Goal: Use online tool/utility: Utilize a website feature to perform a specific function

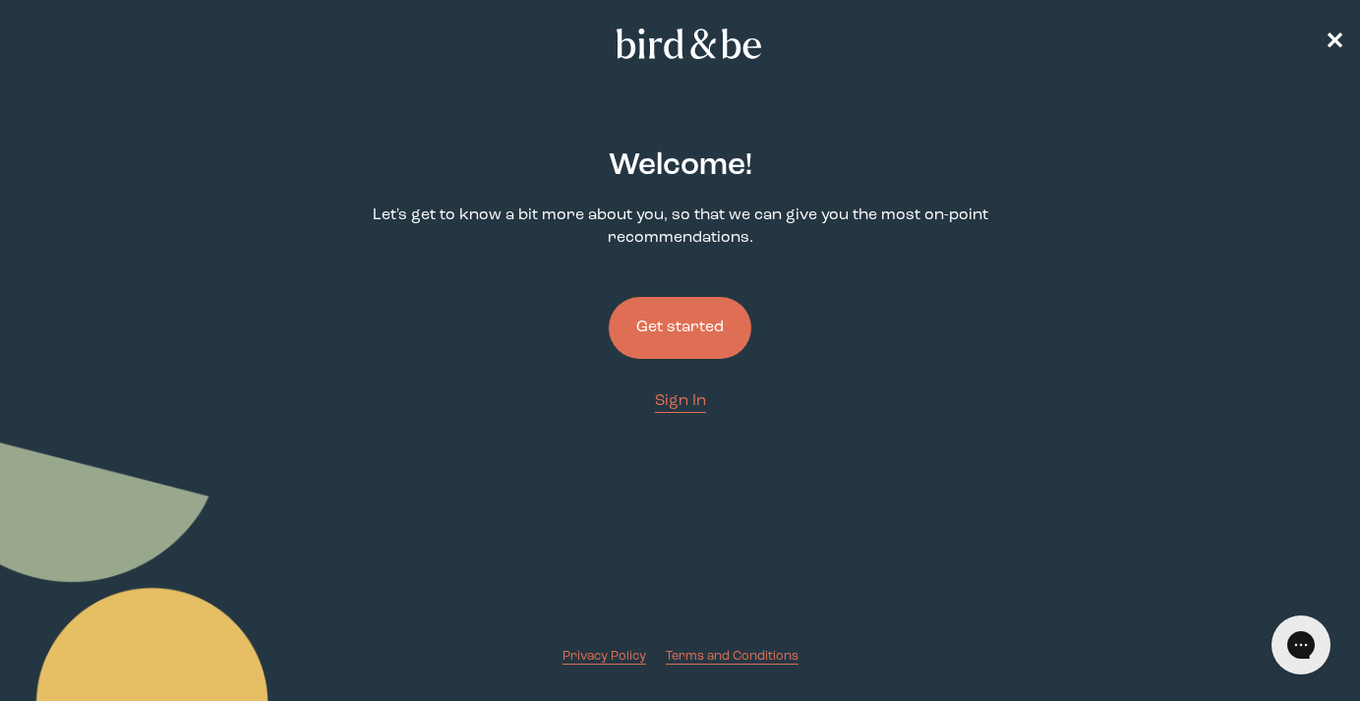
click at [660, 311] on button "Get started" at bounding box center [680, 328] width 143 height 62
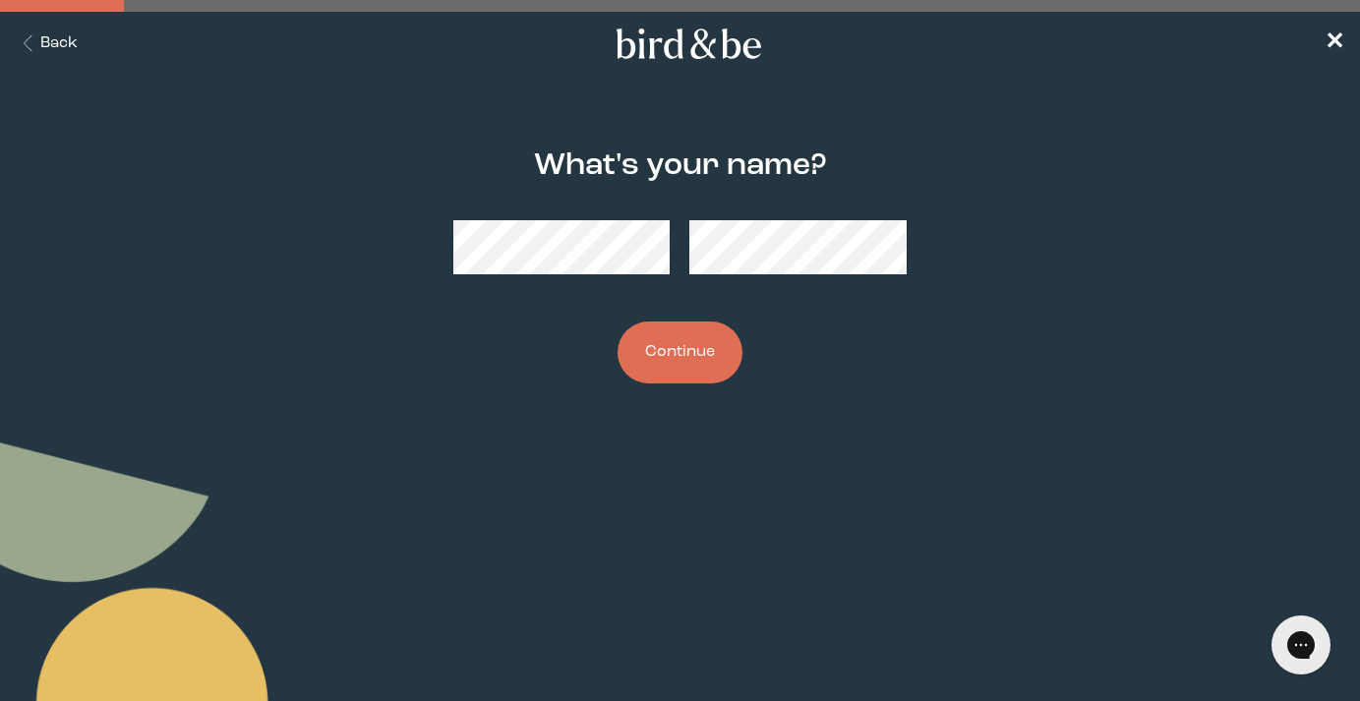
click at [701, 351] on button "Continue" at bounding box center [680, 353] width 125 height 62
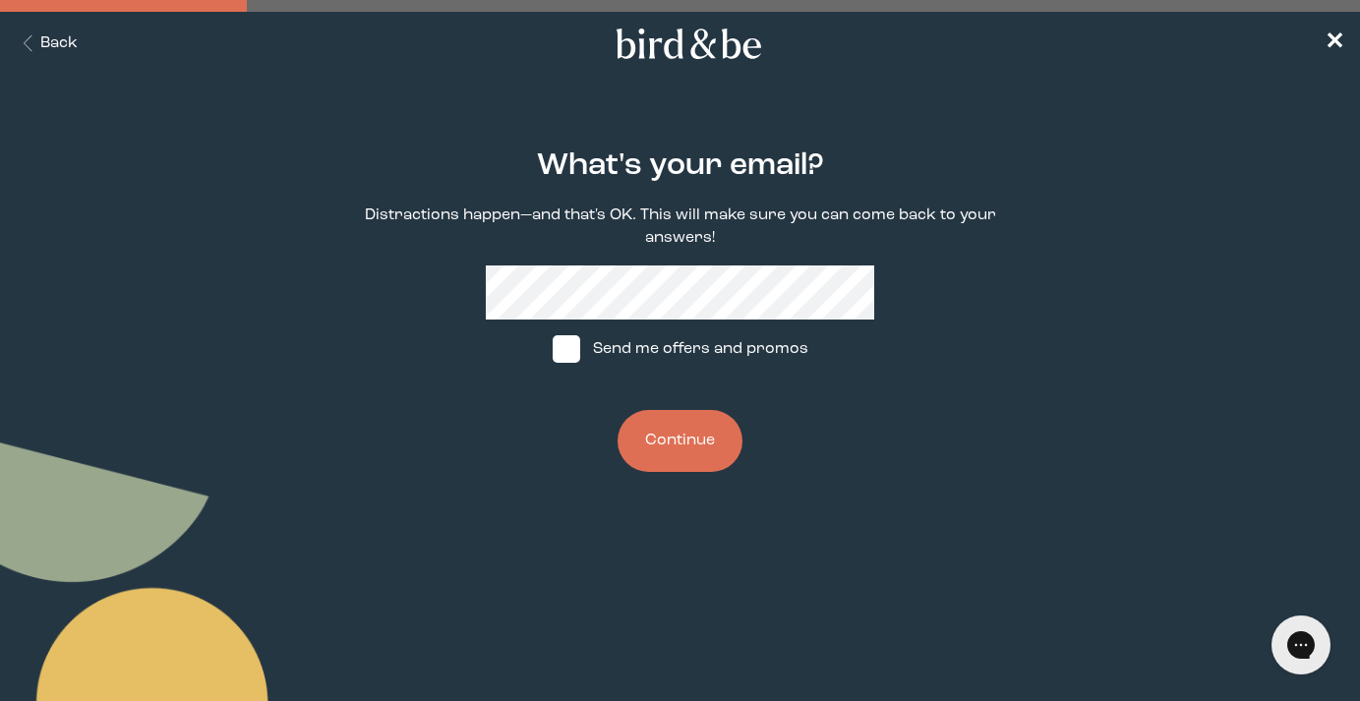
click at [701, 447] on button "Continue" at bounding box center [680, 441] width 125 height 62
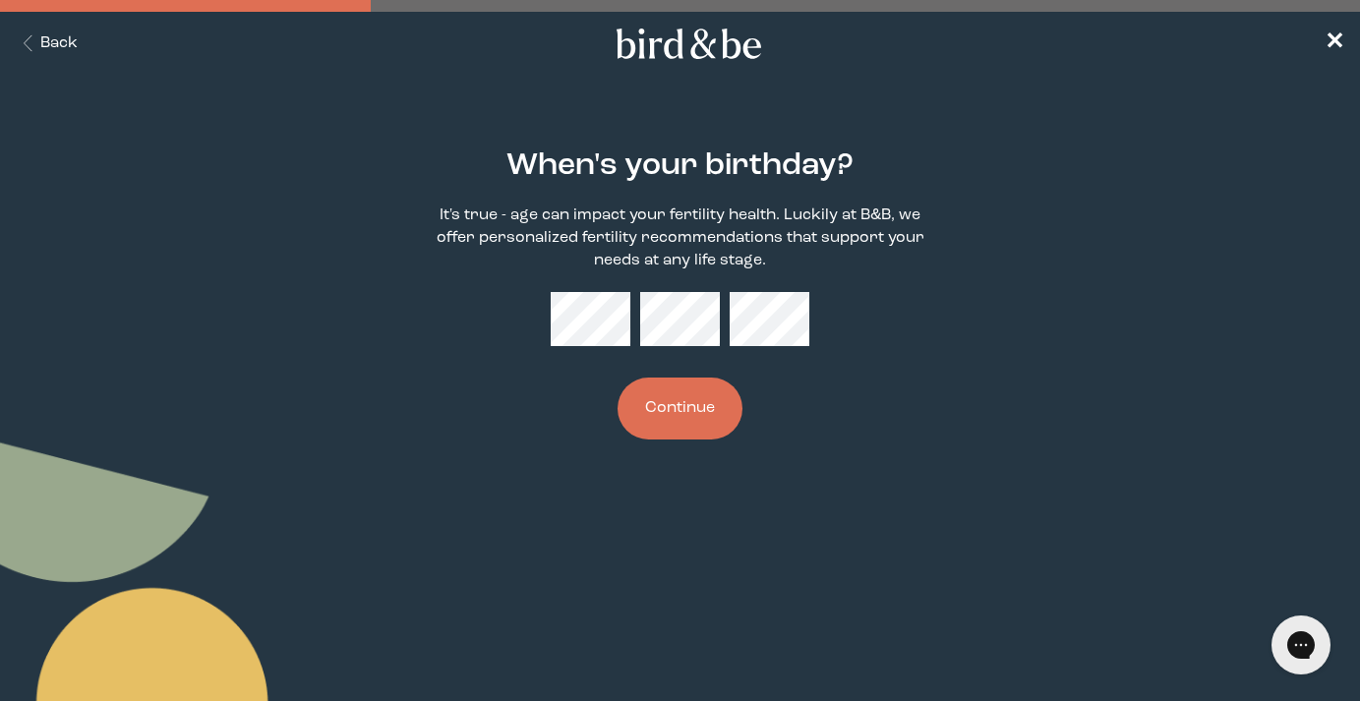
click at [61, 52] on button "Back" at bounding box center [47, 43] width 62 height 23
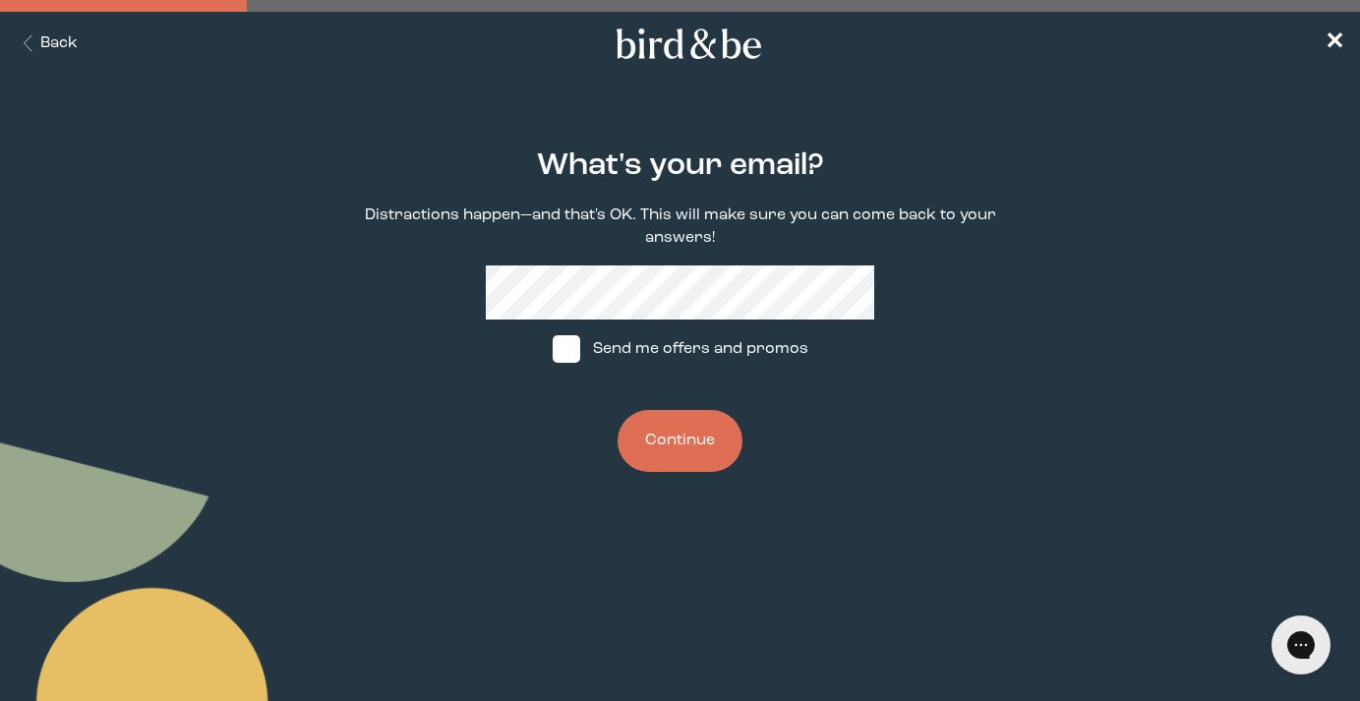
click at [559, 355] on span at bounding box center [567, 349] width 28 height 28
click at [553, 350] on input "Send me offers and promos" at bounding box center [552, 349] width 1 height 1
checkbox input "true"
click at [676, 441] on button "Continue" at bounding box center [680, 441] width 125 height 62
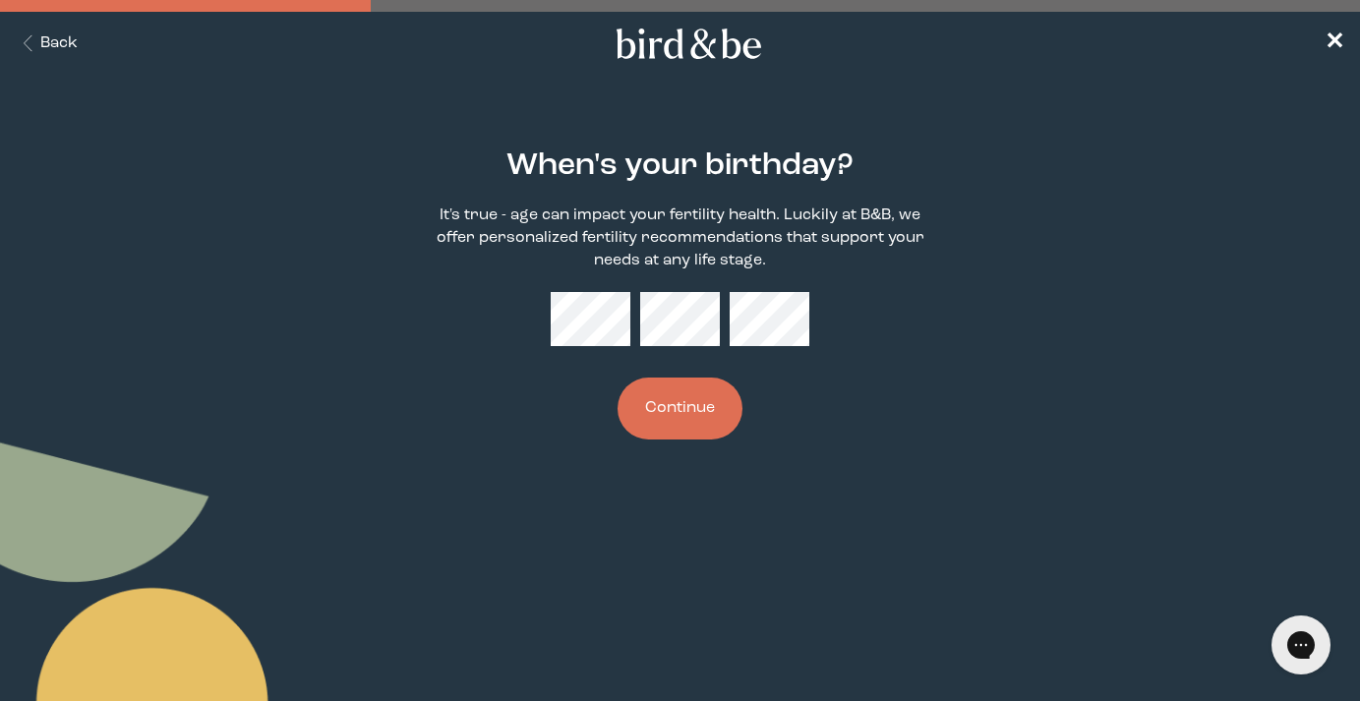
click at [690, 434] on button "Continue" at bounding box center [680, 409] width 125 height 62
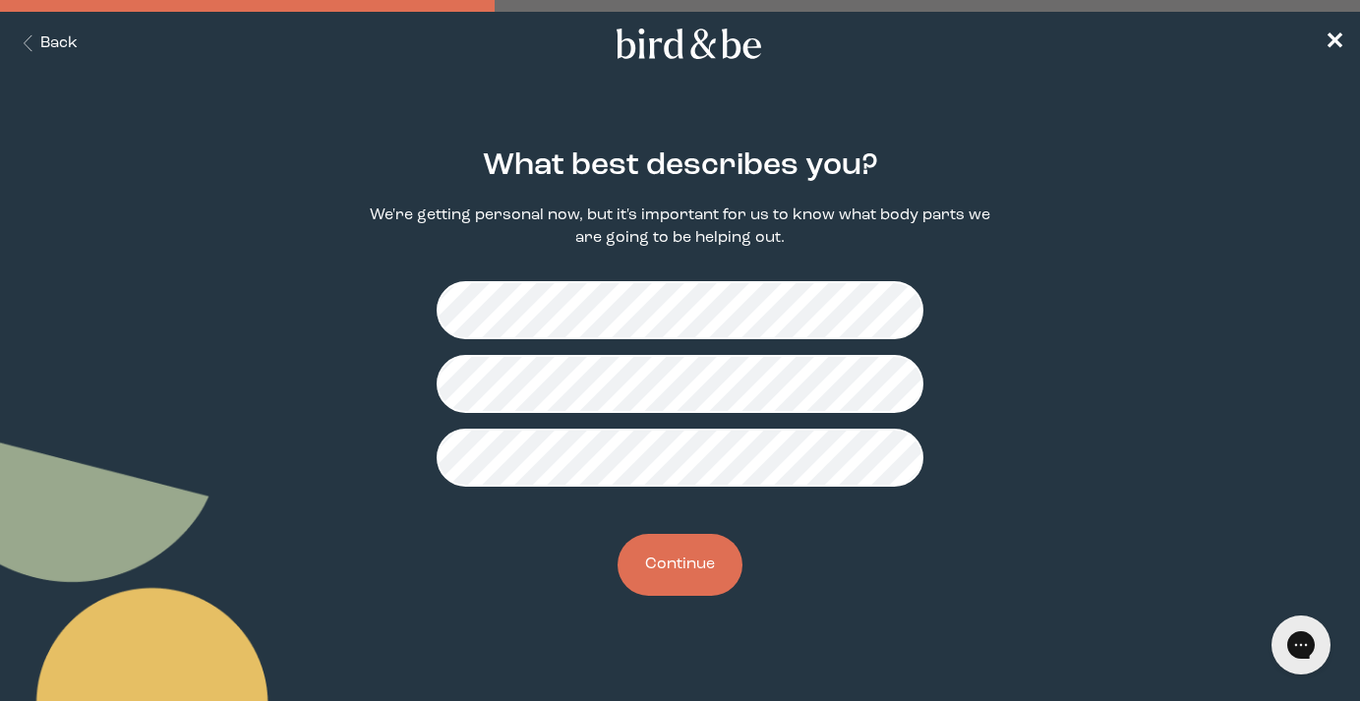
click at [711, 557] on button "Continue" at bounding box center [680, 565] width 125 height 62
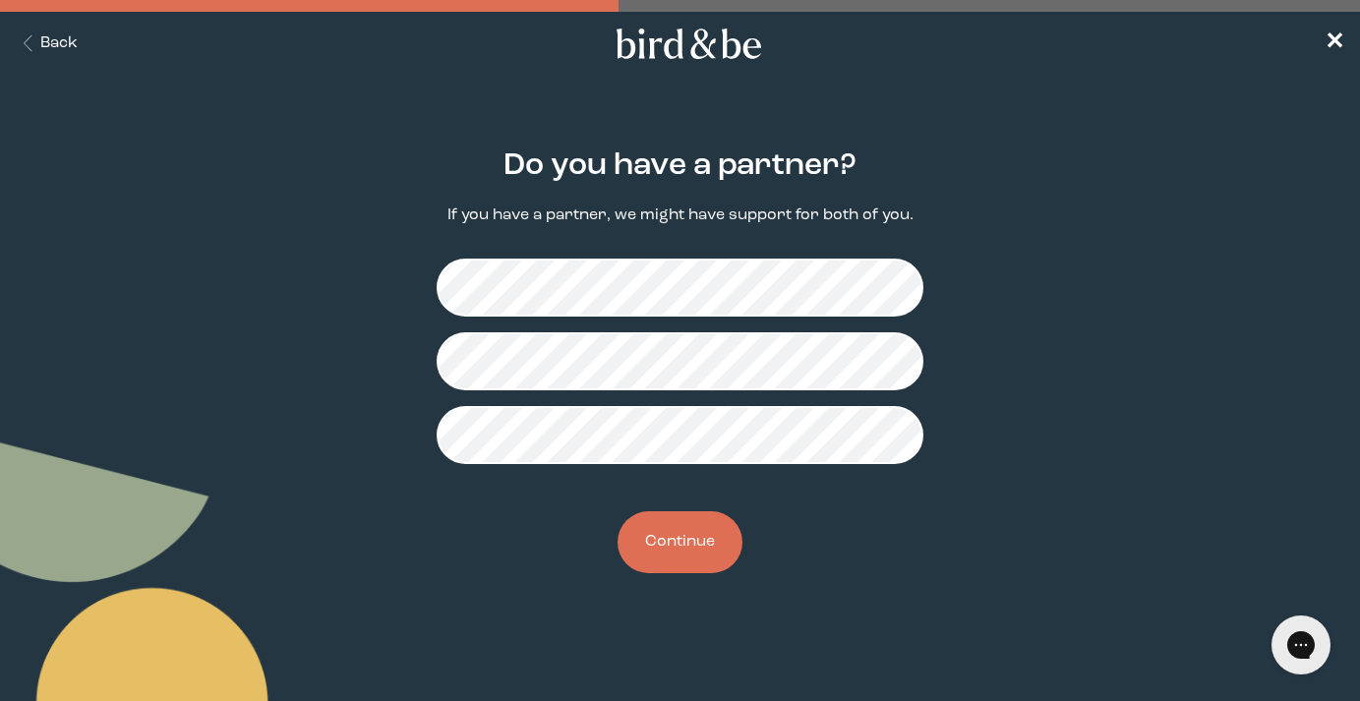
click at [690, 567] on button "Continue" at bounding box center [680, 542] width 125 height 62
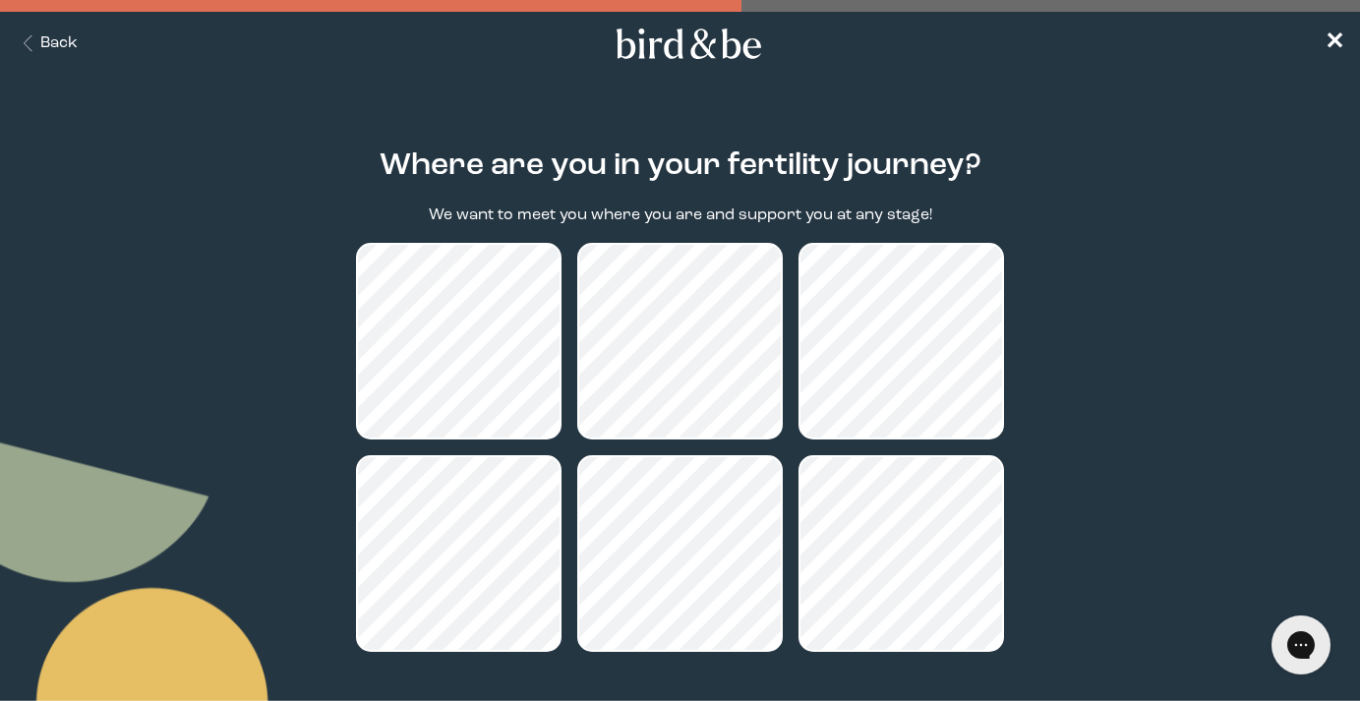
scroll to position [168, 0]
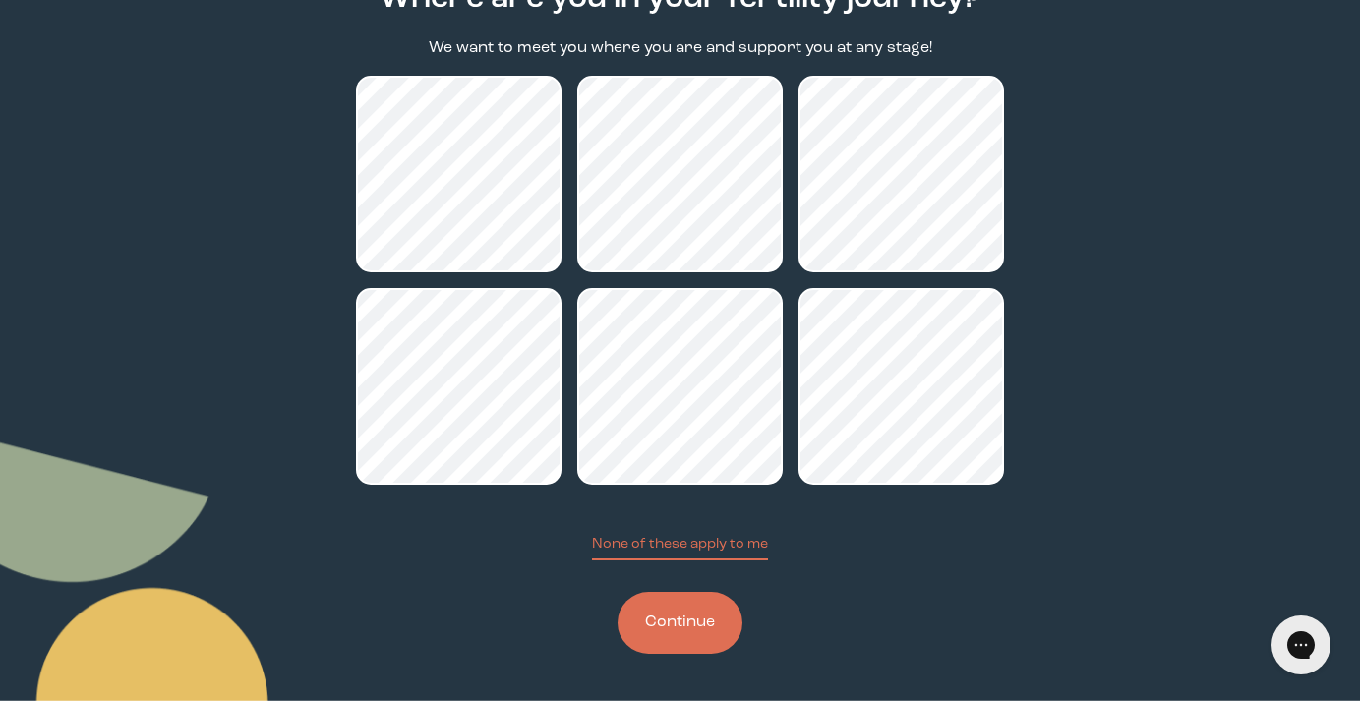
click at [716, 605] on button "Continue" at bounding box center [680, 623] width 125 height 62
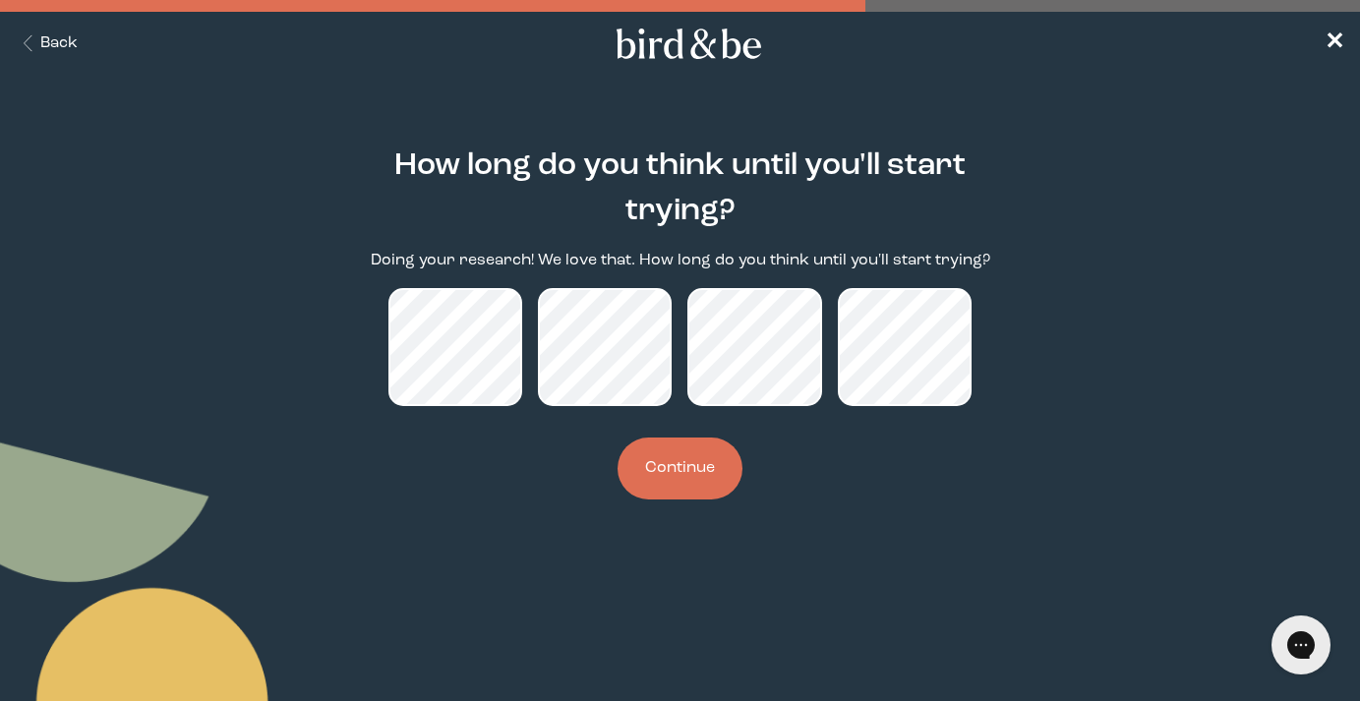
click at [719, 472] on button "Continue" at bounding box center [680, 469] width 125 height 62
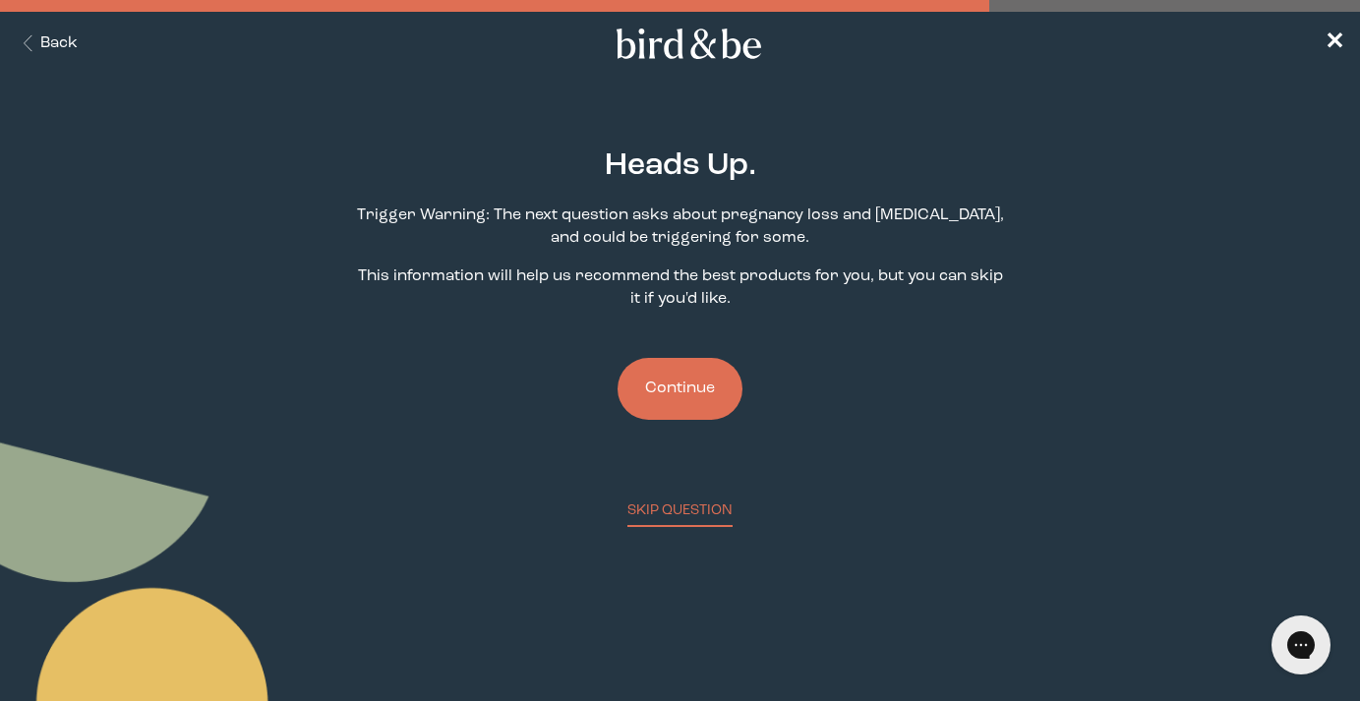
click at [698, 400] on button "Continue" at bounding box center [680, 389] width 125 height 62
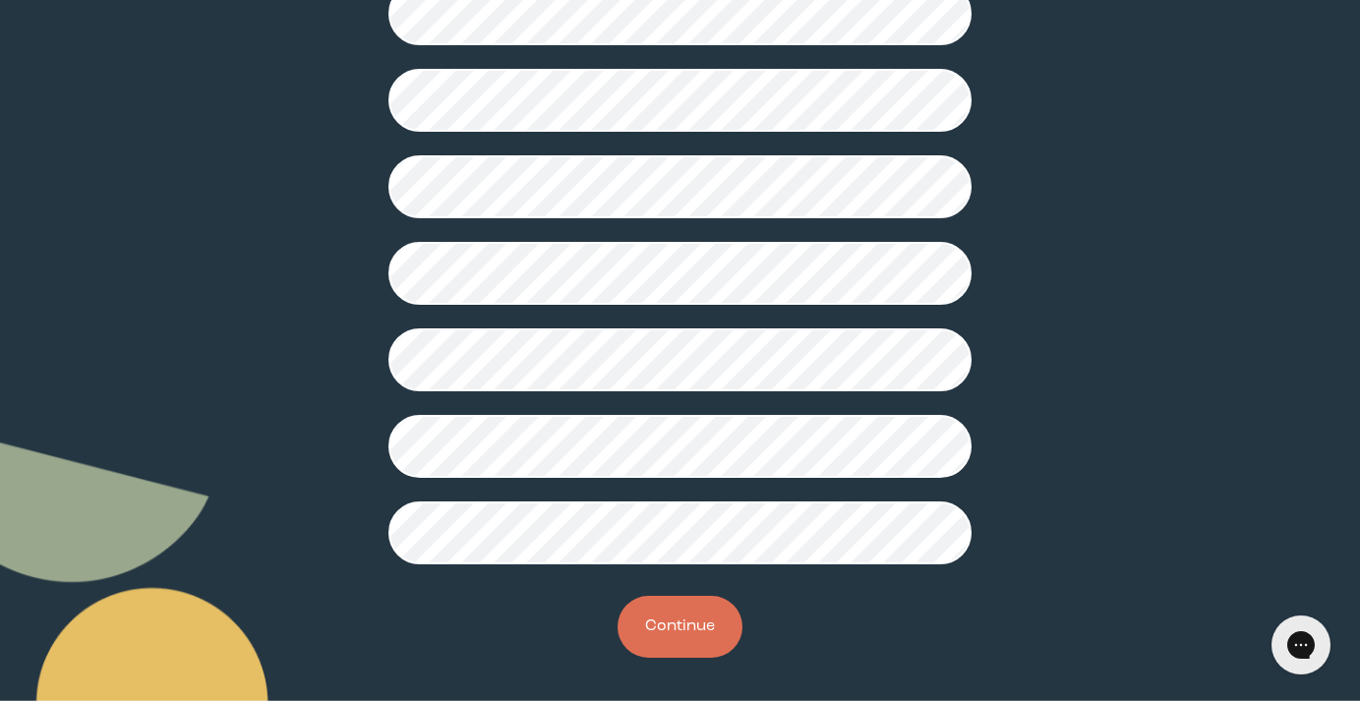
scroll to position [528, 0]
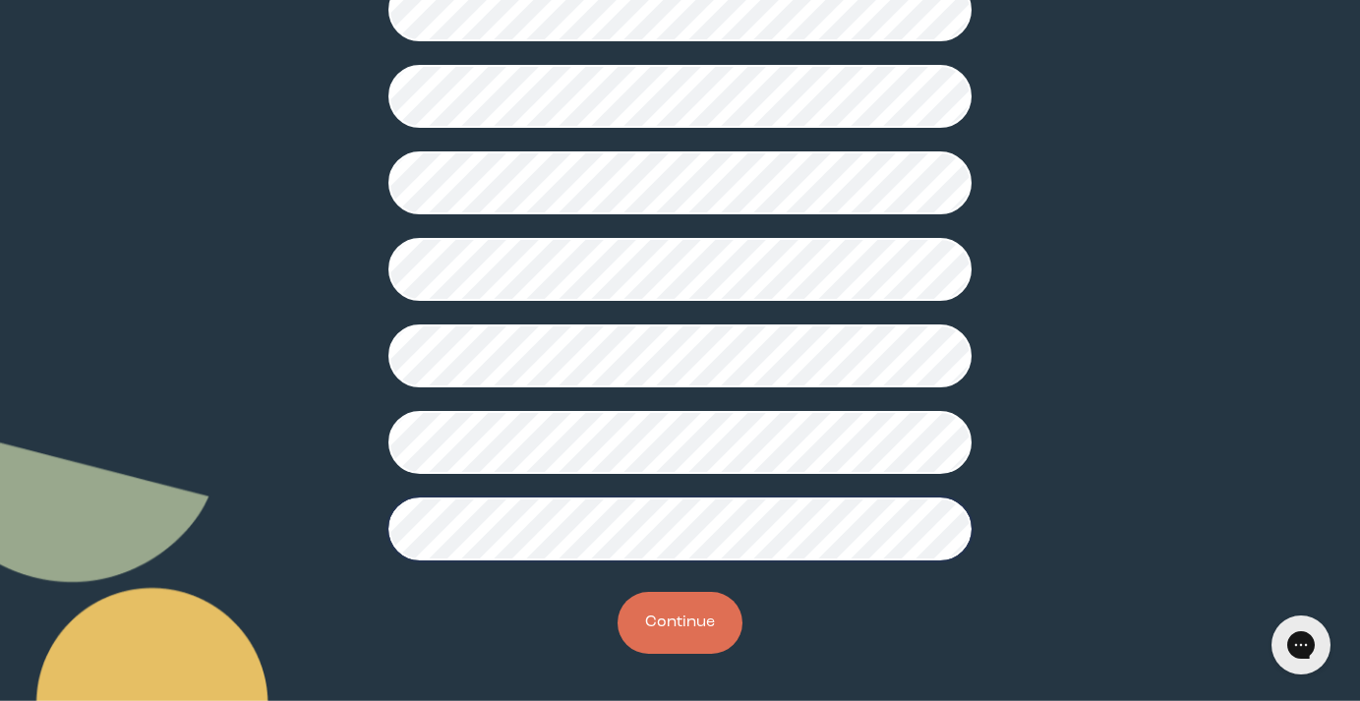
click at [653, 633] on button "Continue" at bounding box center [680, 623] width 125 height 62
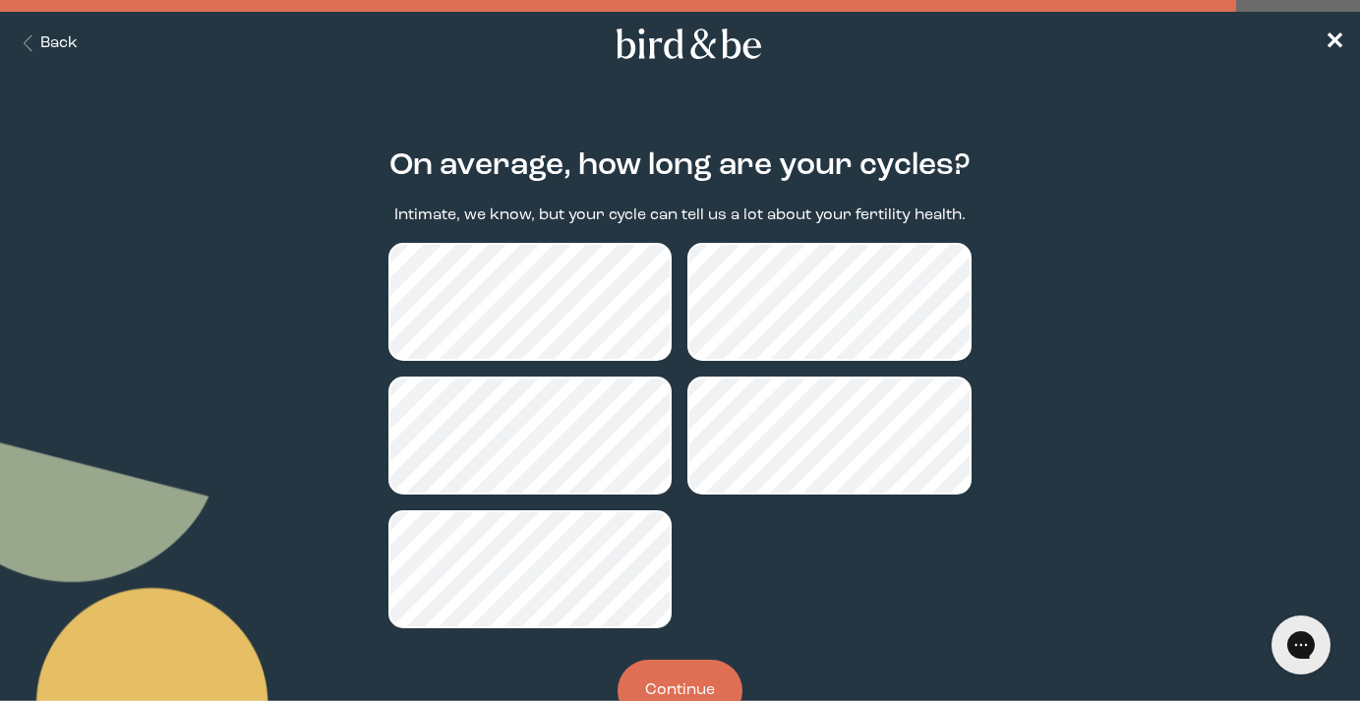
click at [669, 682] on button "Continue" at bounding box center [680, 691] width 125 height 62
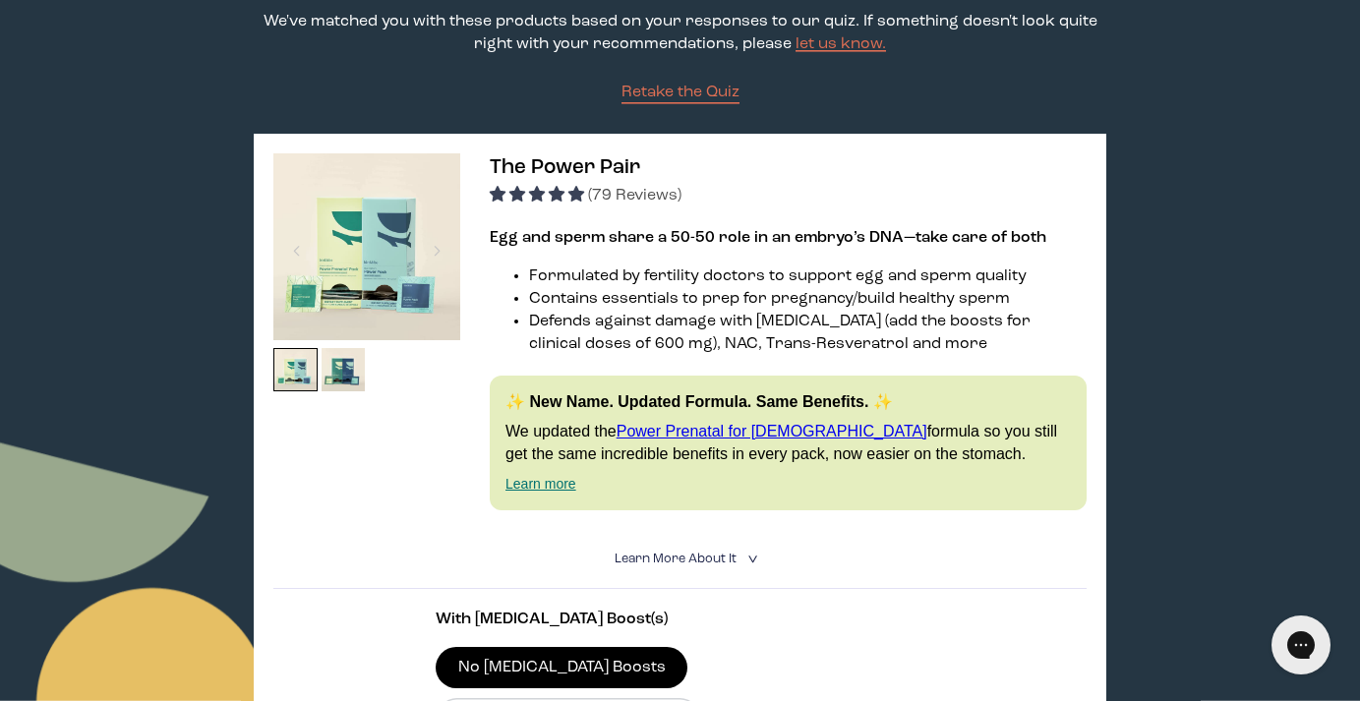
scroll to position [209, 0]
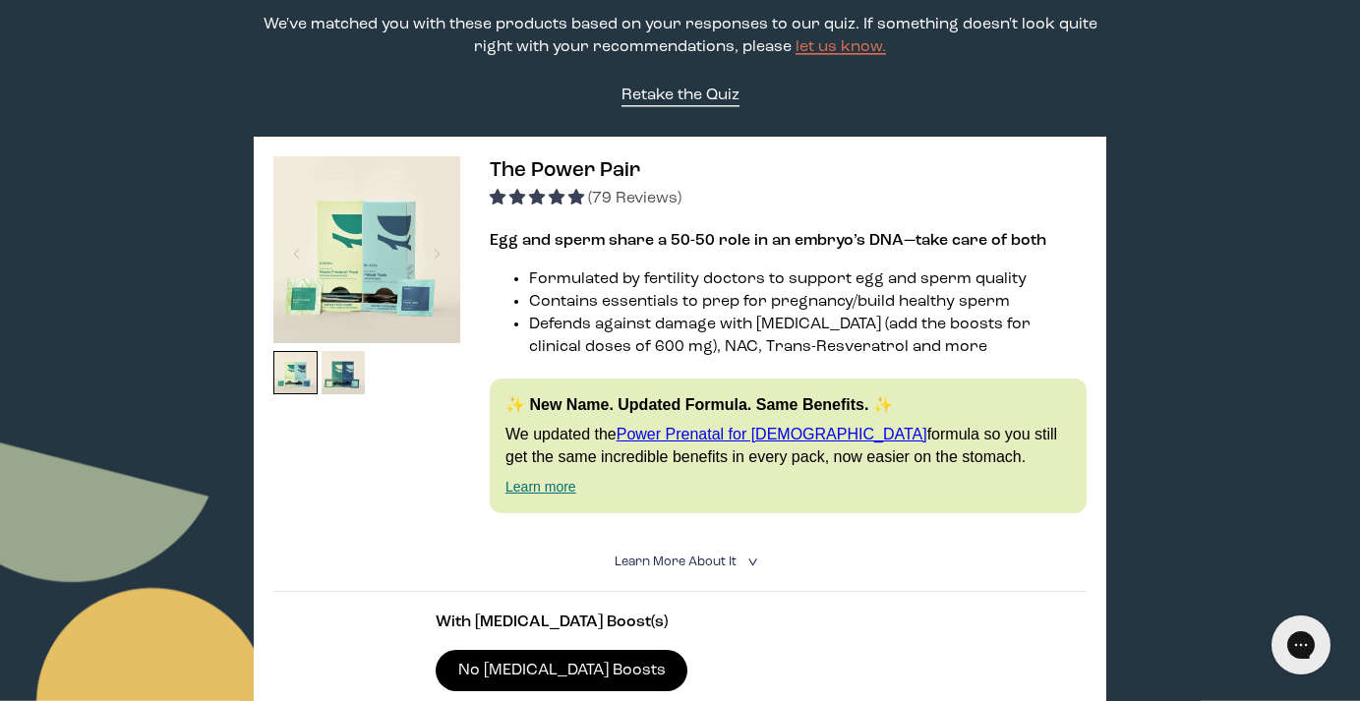
click at [660, 91] on span "Retake the Quiz" at bounding box center [681, 96] width 118 height 16
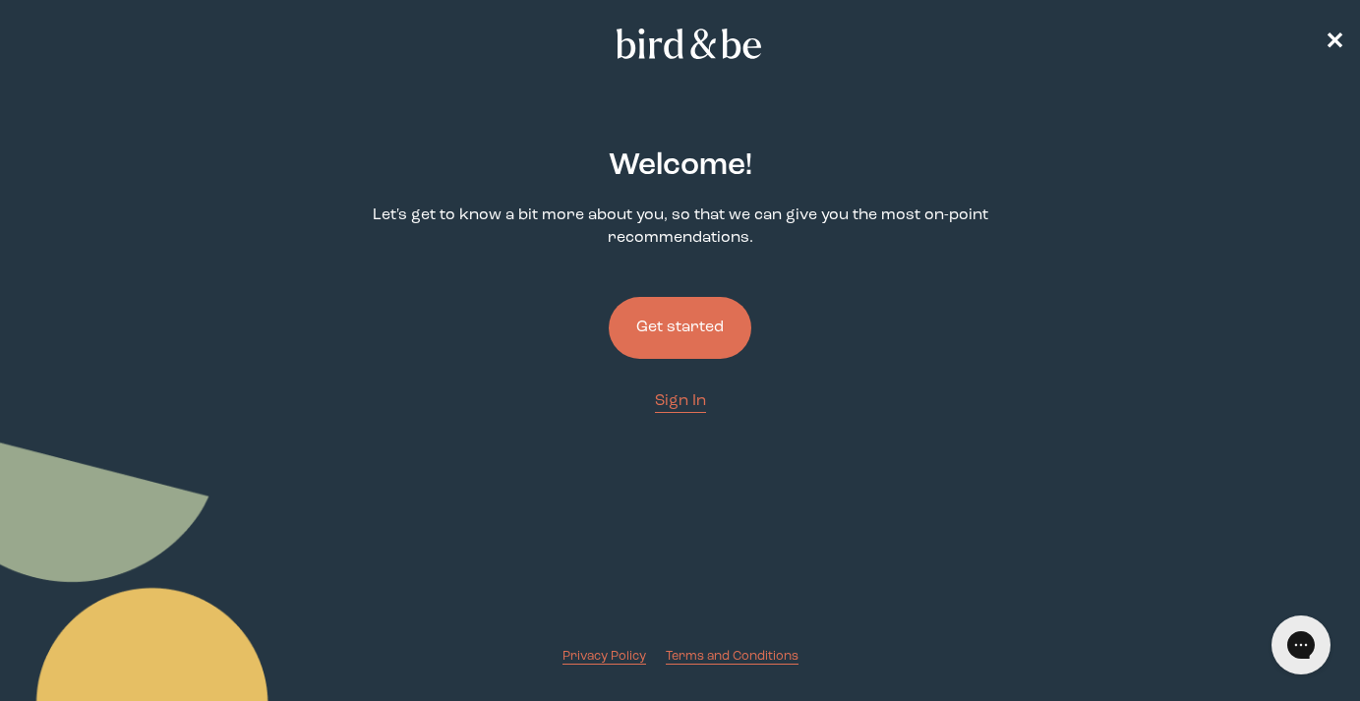
click at [702, 315] on button "Get started" at bounding box center [680, 328] width 143 height 62
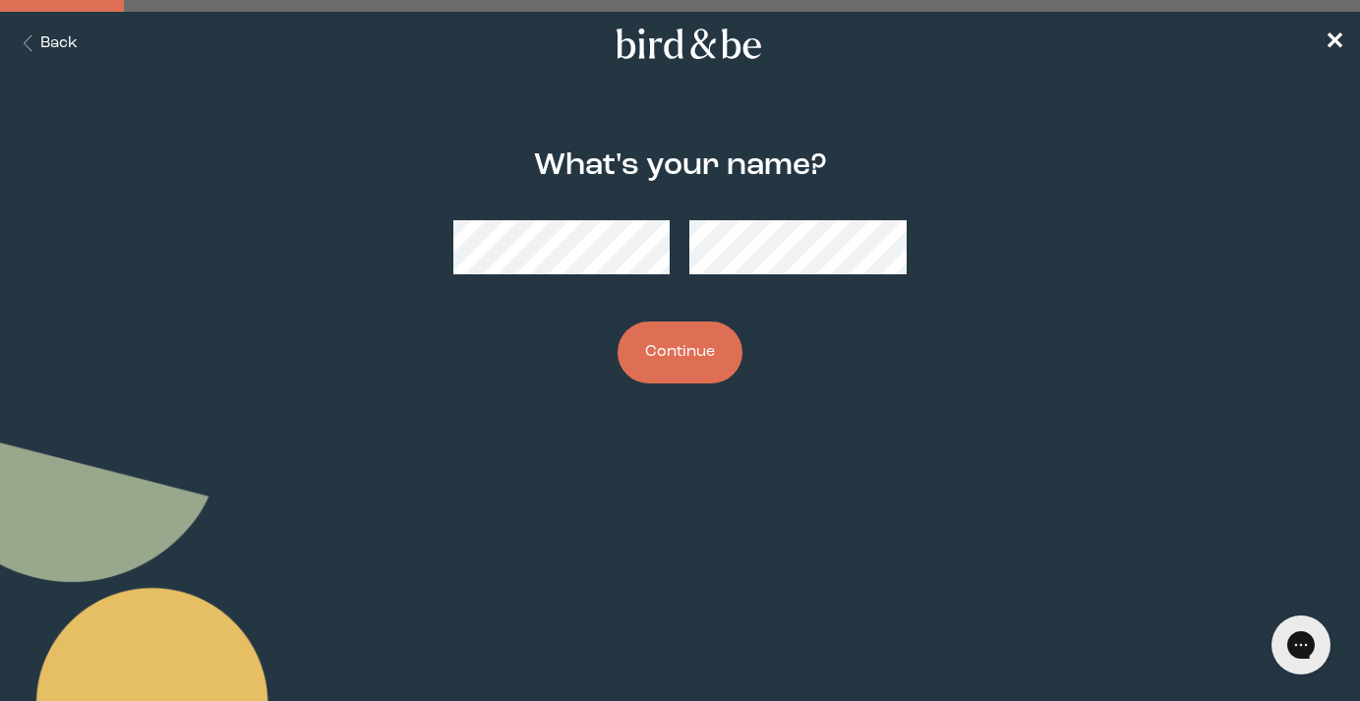
click at [696, 353] on button "Continue" at bounding box center [680, 353] width 125 height 62
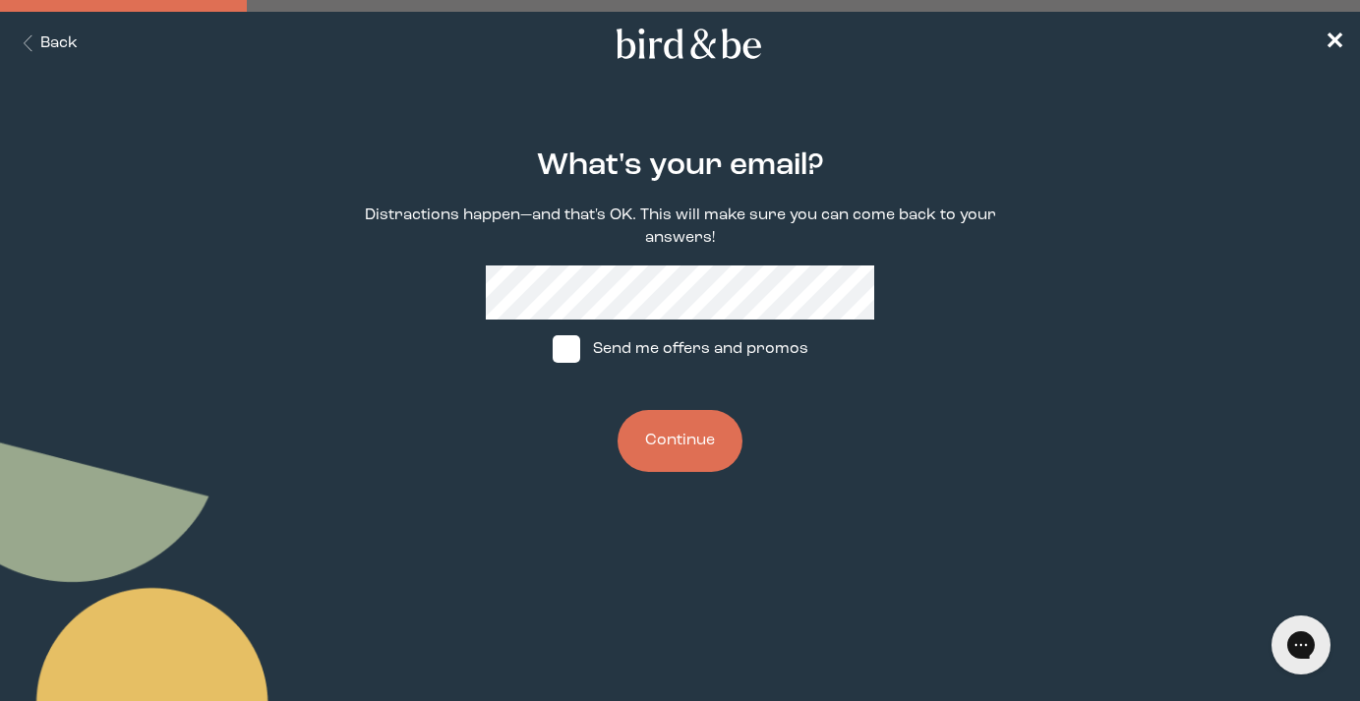
click at [697, 443] on button "Continue" at bounding box center [680, 441] width 125 height 62
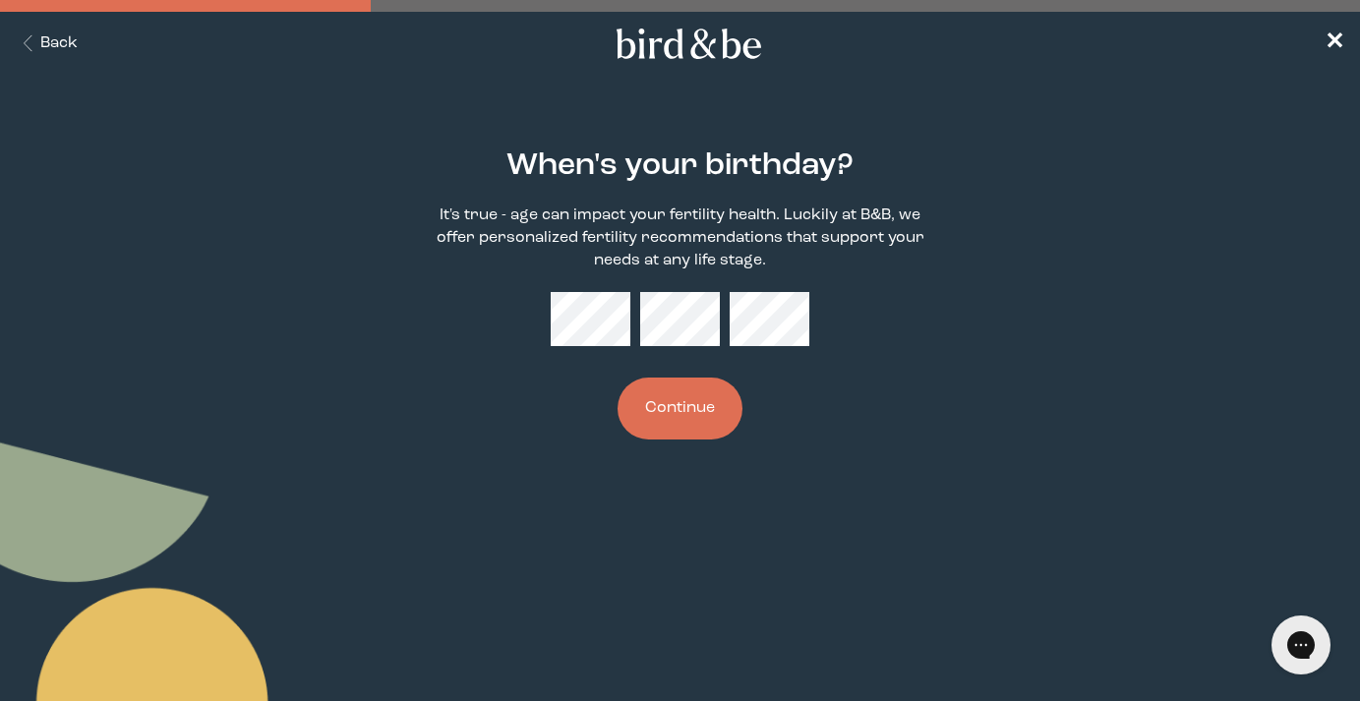
click at [704, 421] on button "Continue" at bounding box center [680, 409] width 125 height 62
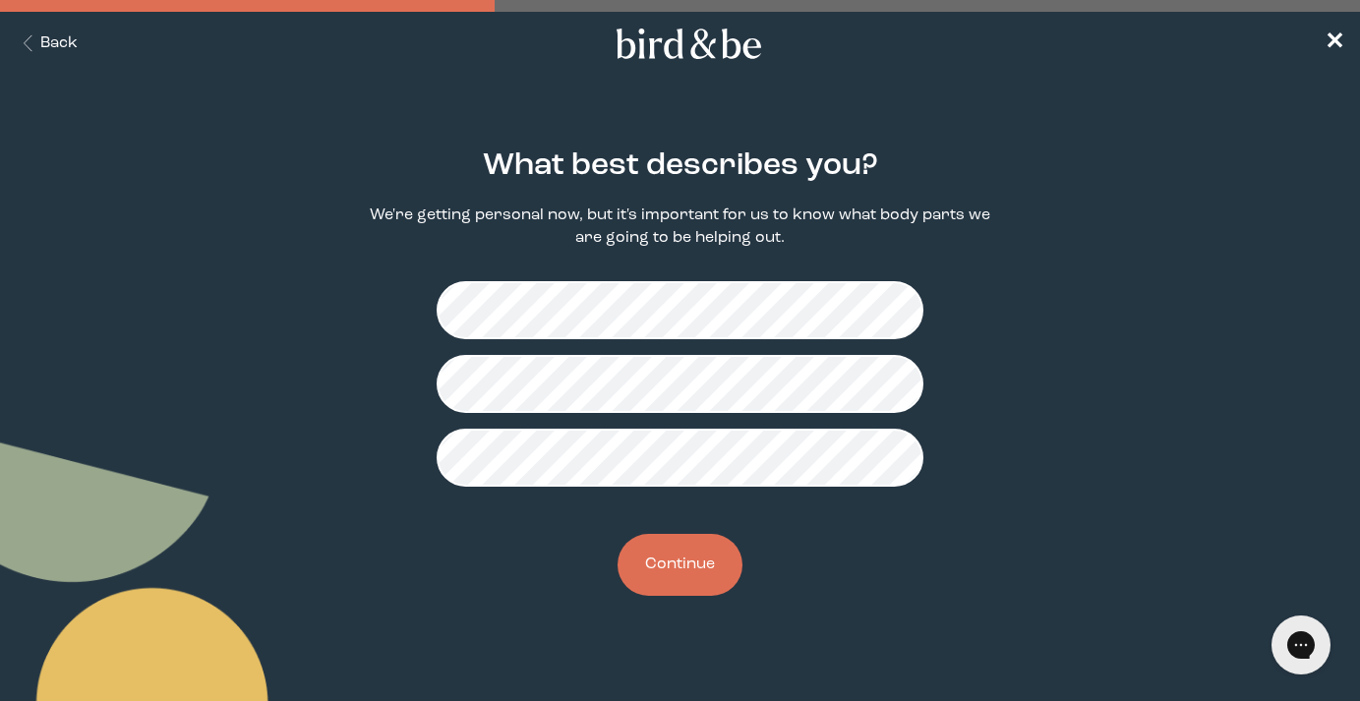
click at [687, 576] on button "Continue" at bounding box center [680, 565] width 125 height 62
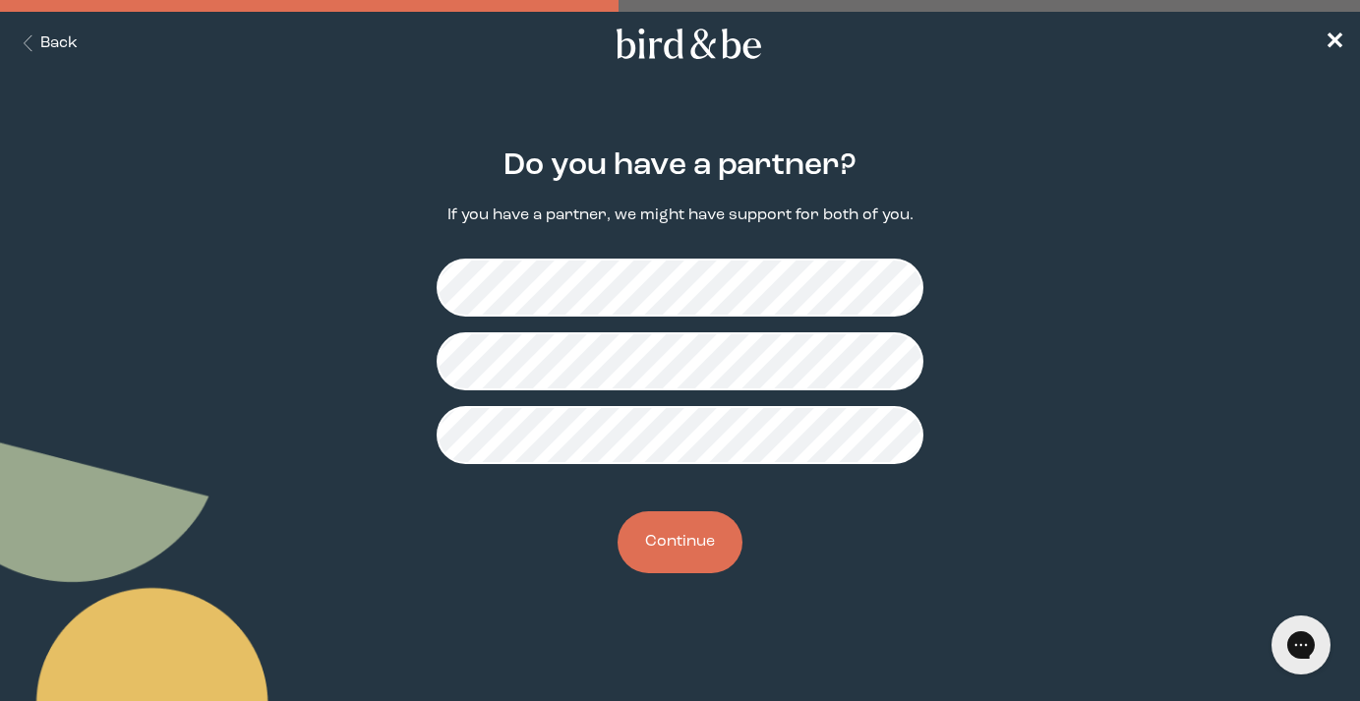
click at [691, 548] on button "Continue" at bounding box center [680, 542] width 125 height 62
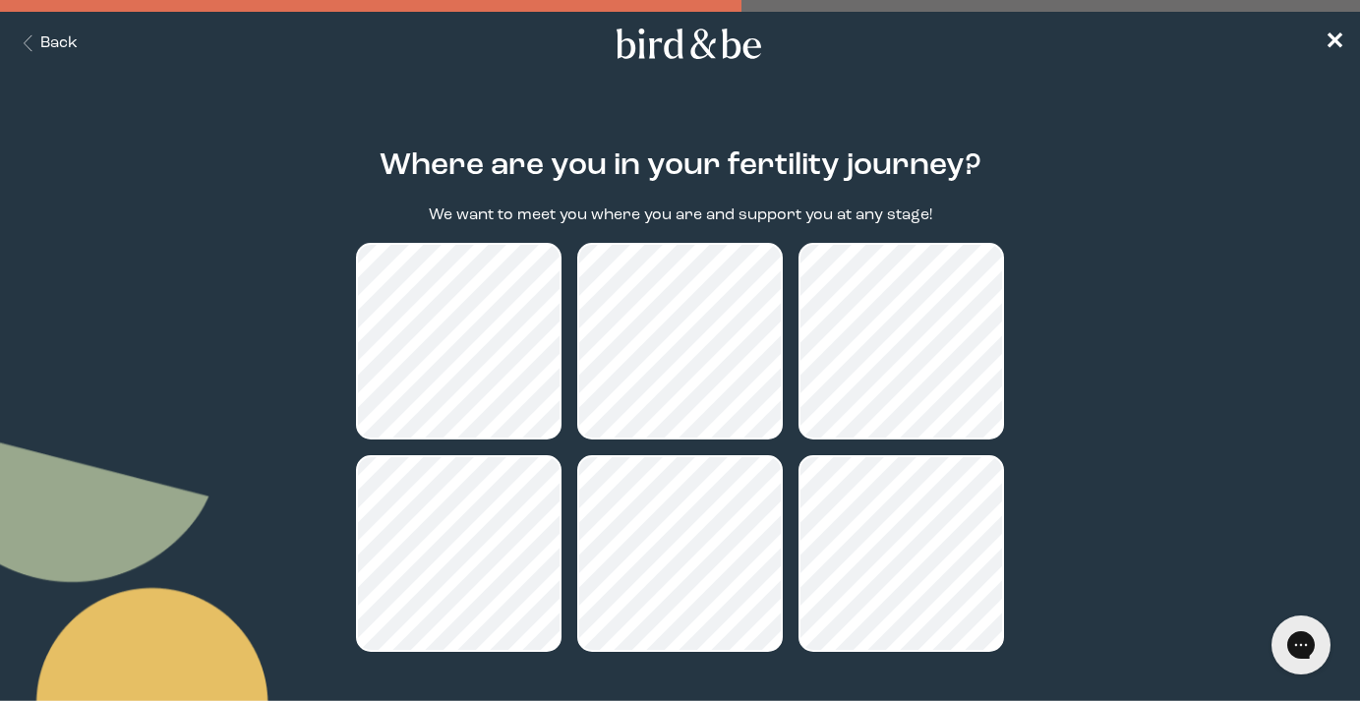
scroll to position [168, 0]
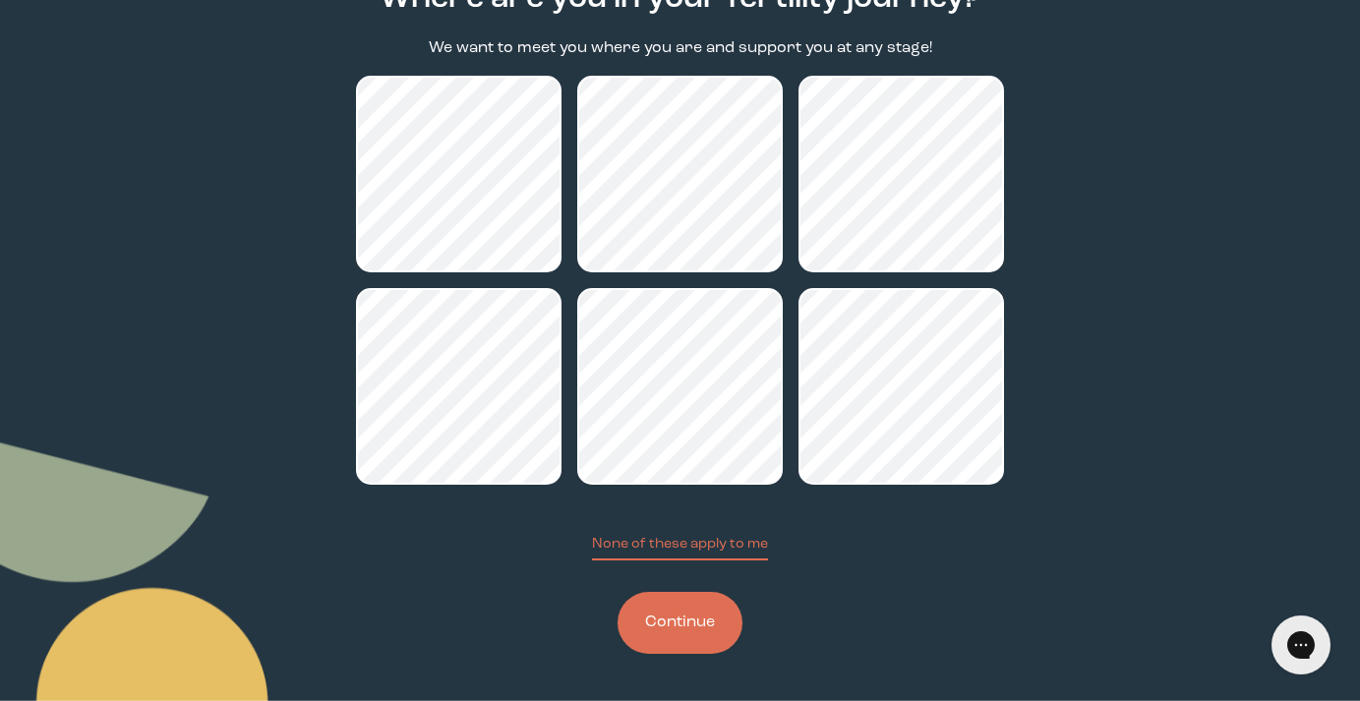
click at [726, 611] on button "Continue" at bounding box center [680, 623] width 125 height 62
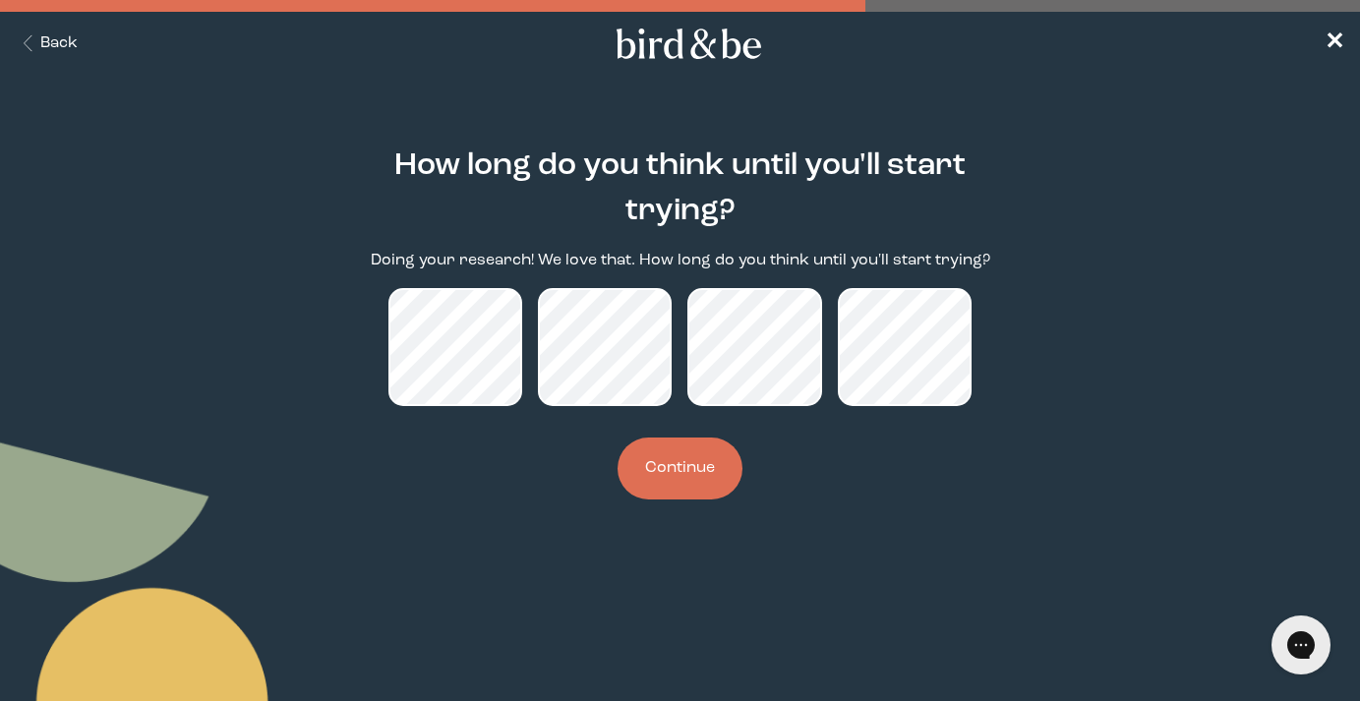
click at [683, 479] on button "Continue" at bounding box center [680, 469] width 125 height 62
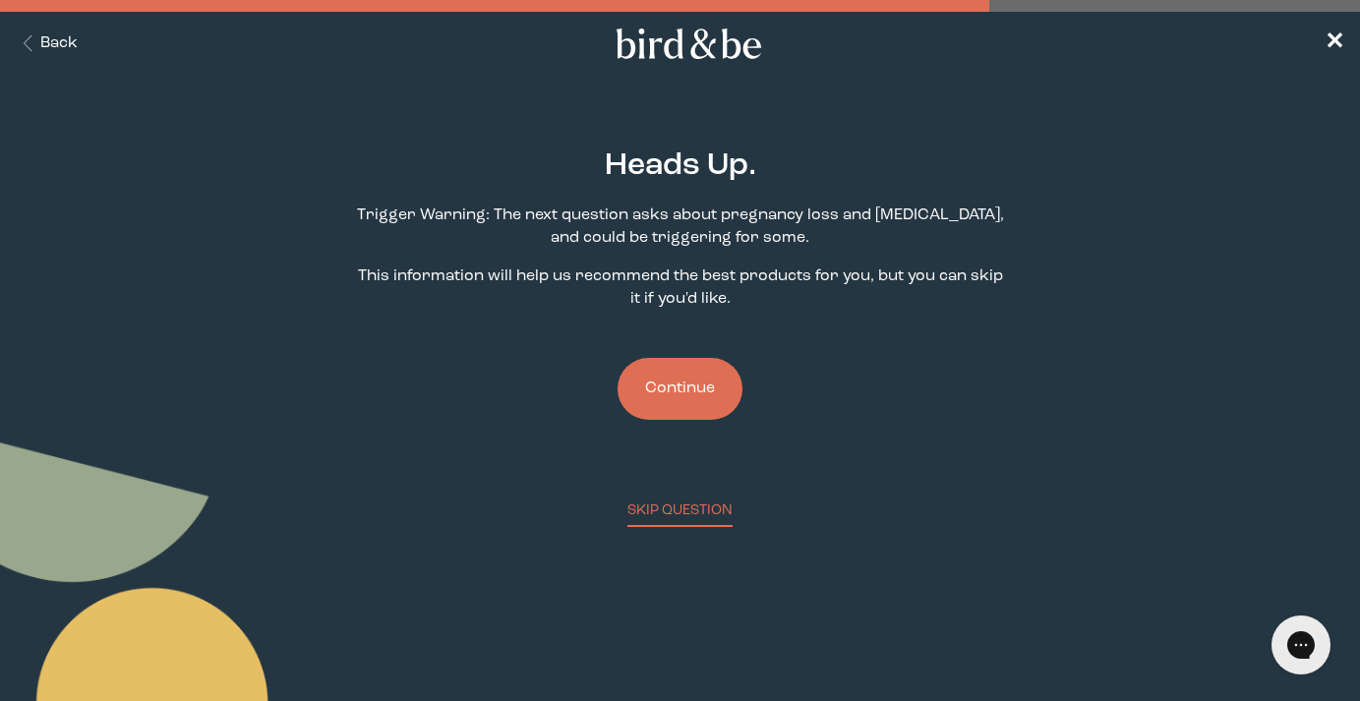
click at [693, 398] on button "Continue" at bounding box center [680, 389] width 125 height 62
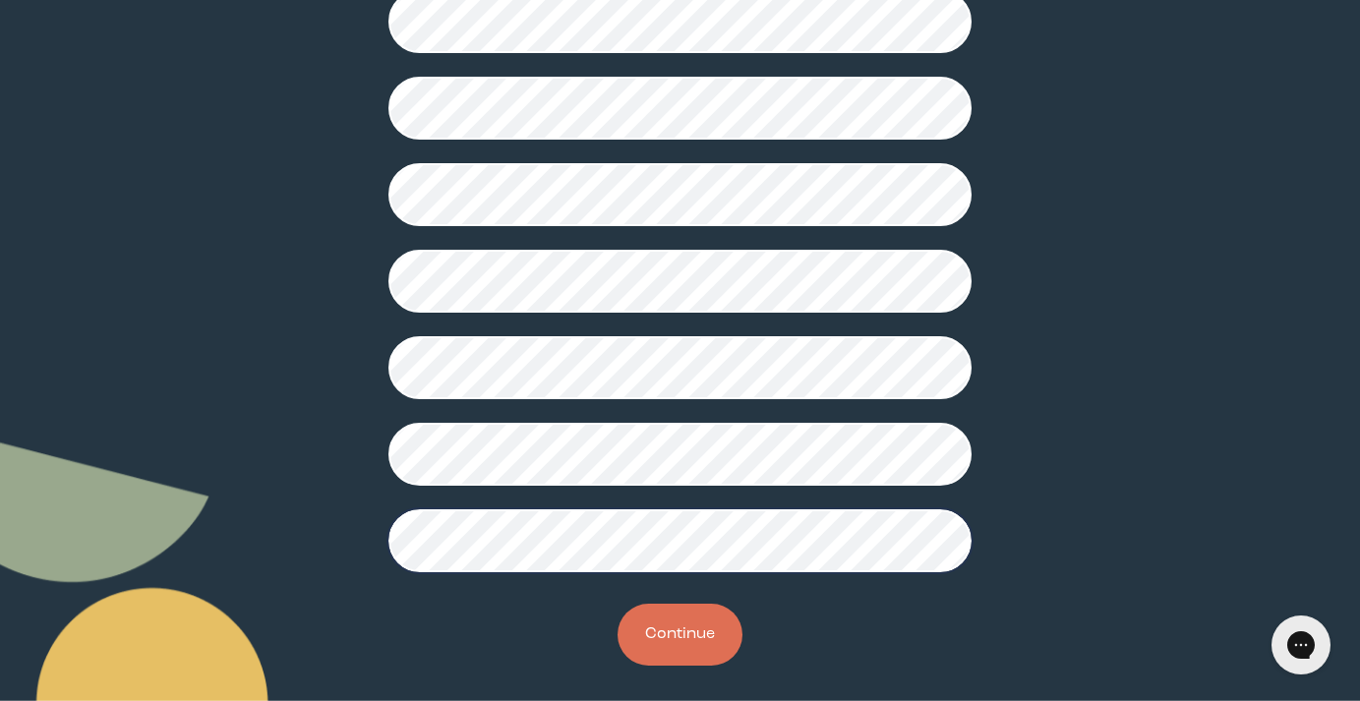
scroll to position [528, 0]
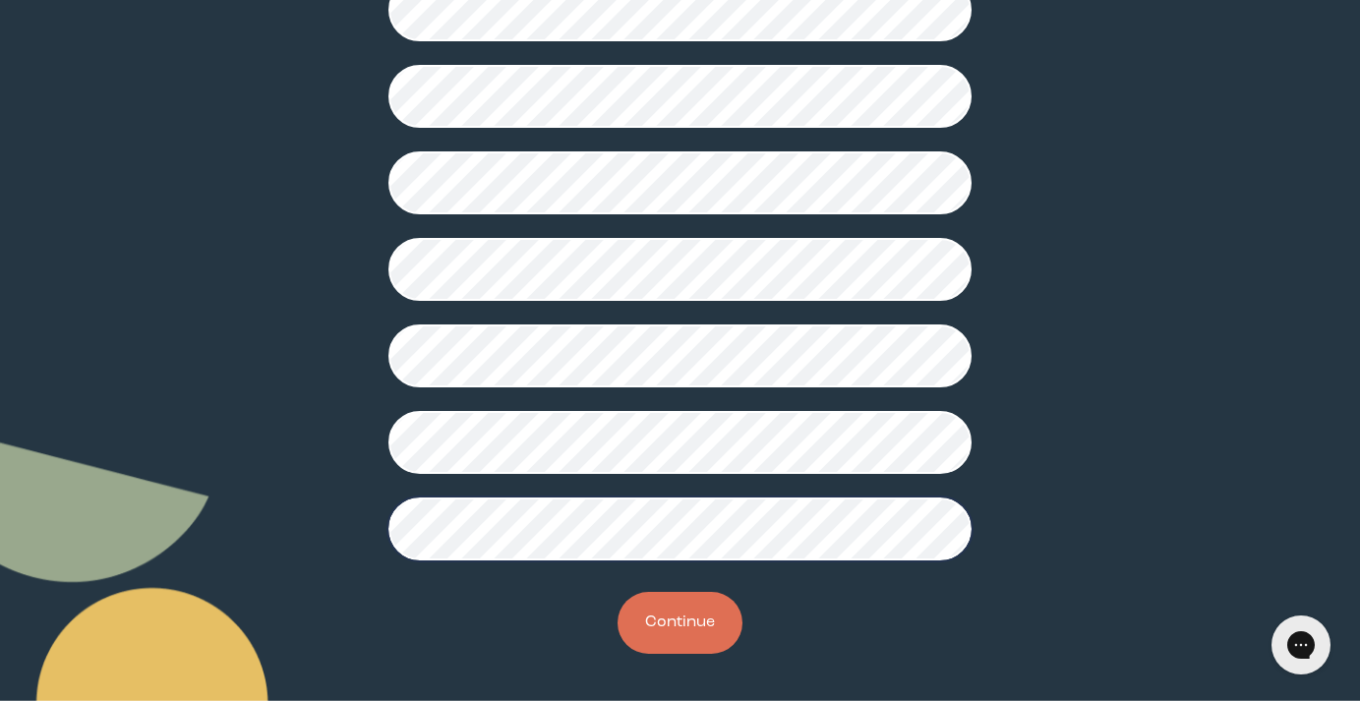
click at [692, 621] on button "Continue" at bounding box center [680, 623] width 125 height 62
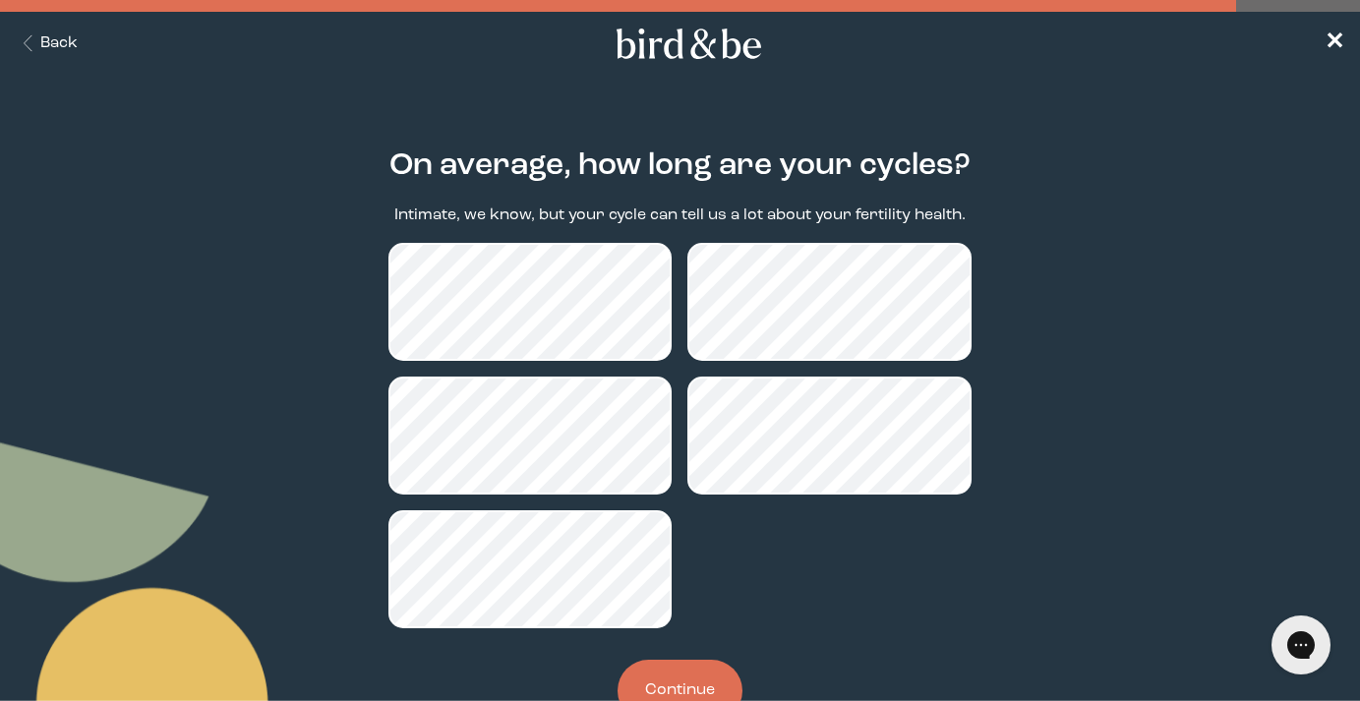
click at [691, 676] on button "Continue" at bounding box center [680, 691] width 125 height 62
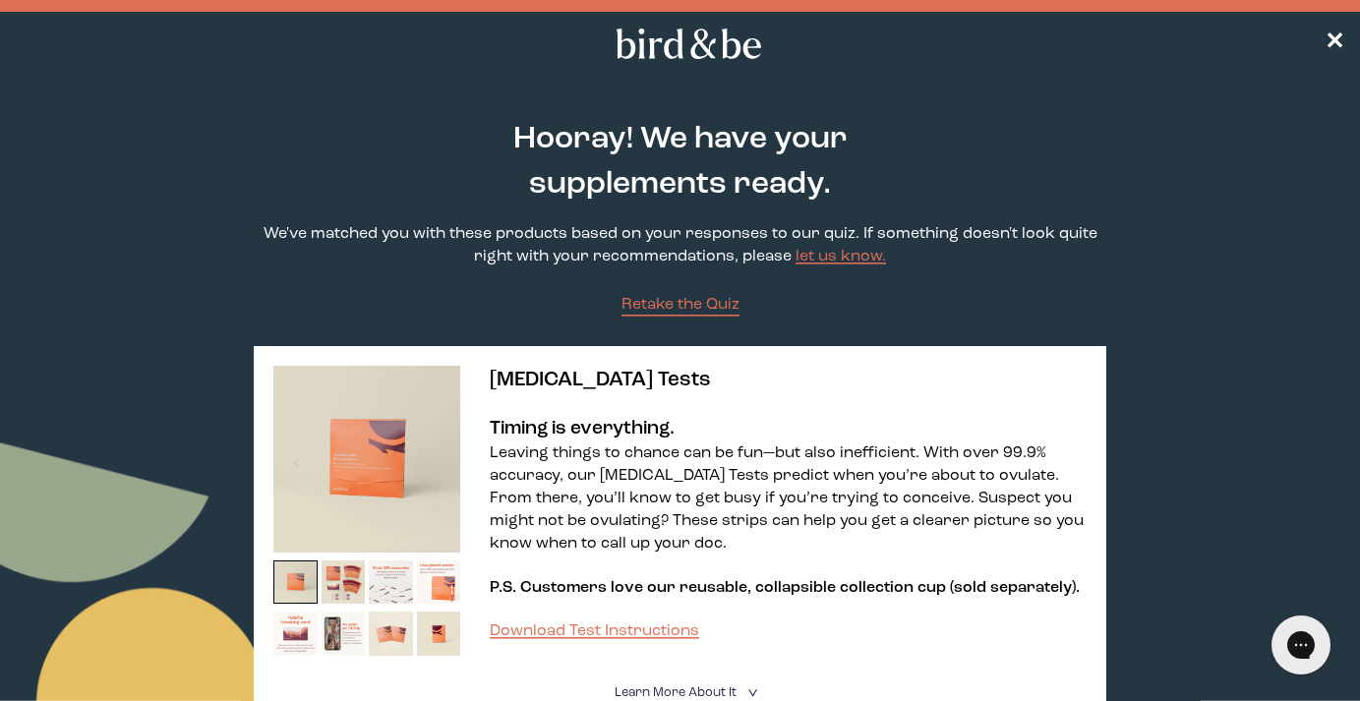
click at [668, 48] on icon at bounding box center [689, 44] width 154 height 30
